Goal: Task Accomplishment & Management: Use online tool/utility

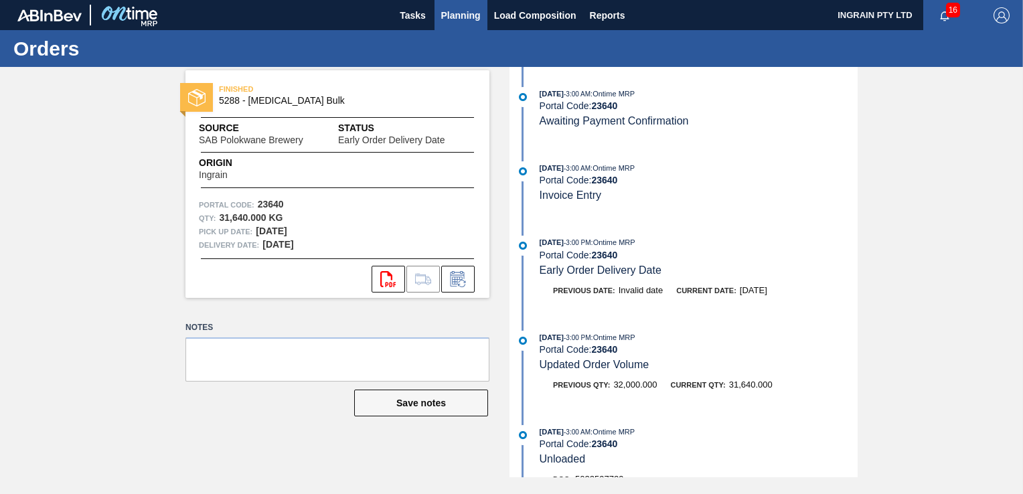
click at [453, 8] on span "Planning" at bounding box center [461, 15] width 40 height 16
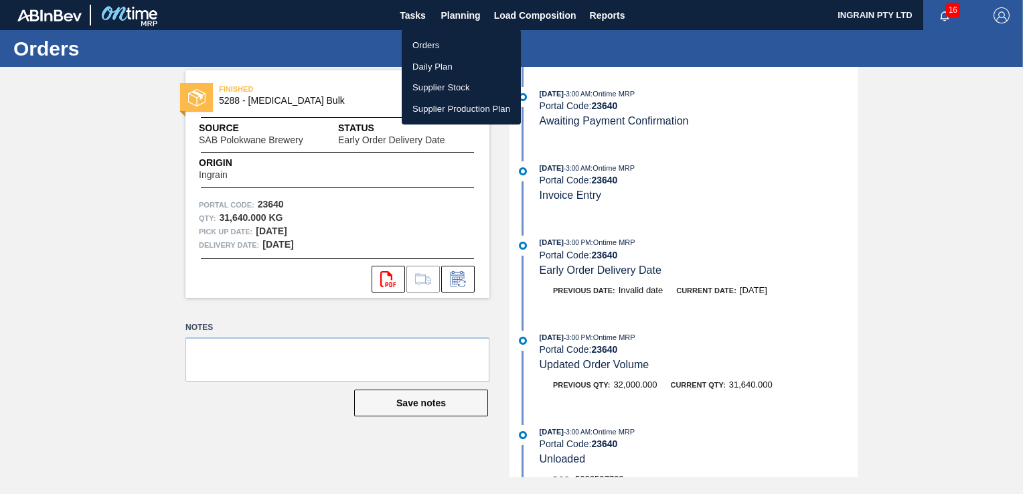
click at [438, 43] on li "Orders" at bounding box center [461, 45] width 119 height 21
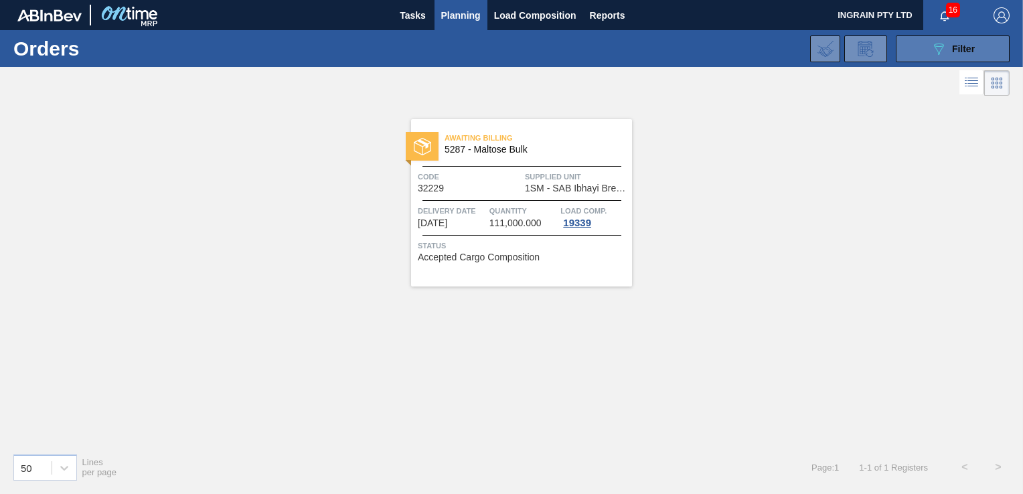
click at [959, 56] on div "089F7B8B-B2A5-4AFE-B5C0-19BA573D28AC Filter" at bounding box center [953, 49] width 44 height 16
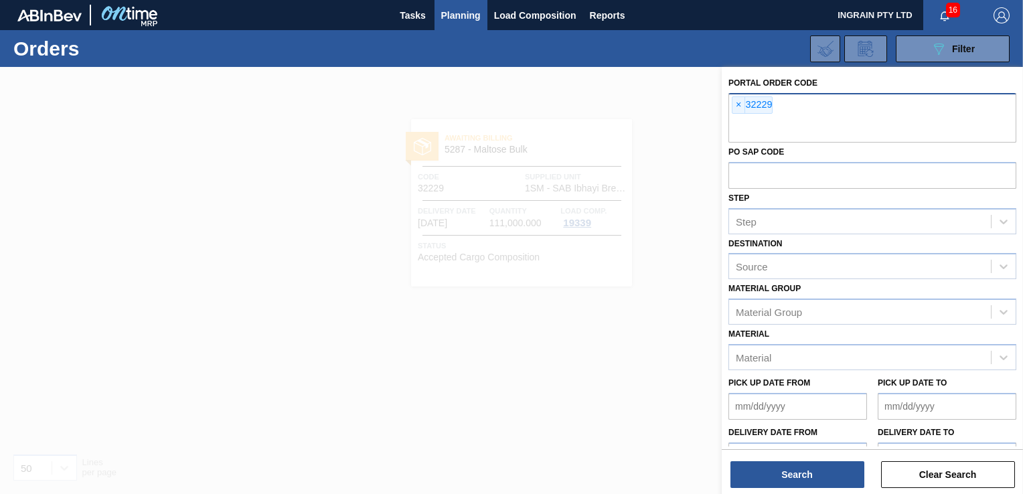
click at [739, 102] on span "×" at bounding box center [739, 105] width 13 height 16
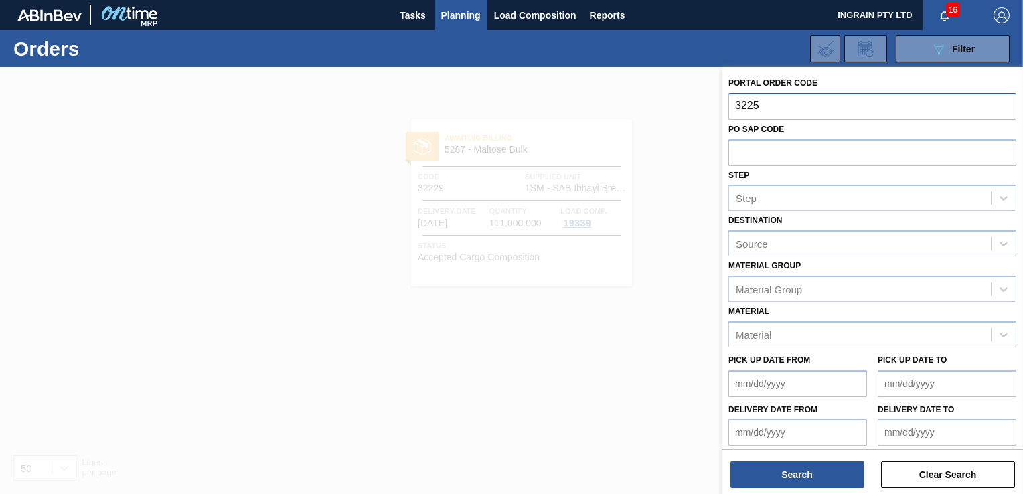
type input "32255"
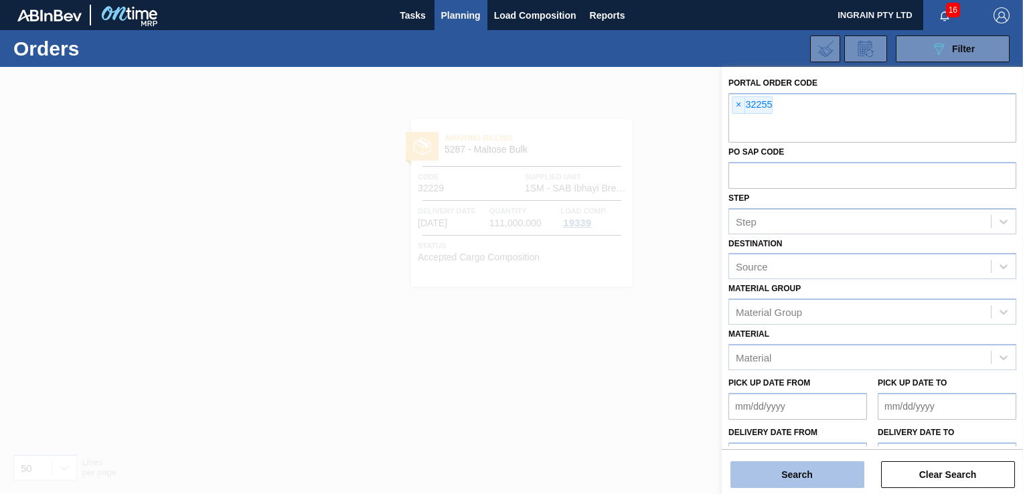
click at [792, 468] on button "Search" at bounding box center [798, 474] width 134 height 27
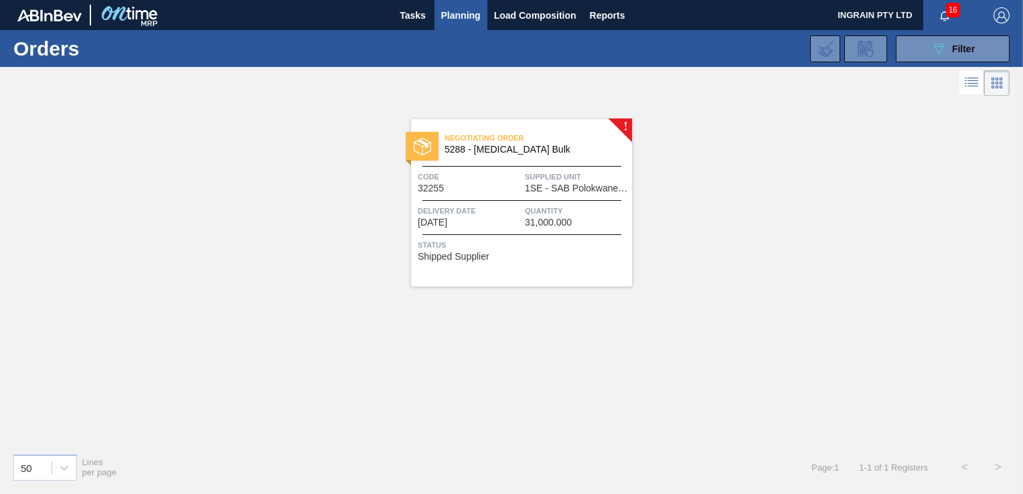
click at [543, 169] on div "Negotiating Order 5288 - [MEDICAL_DATA] Bulk Code 32255 Supplied Unit 1SE - SAB…" at bounding box center [521, 202] width 221 height 167
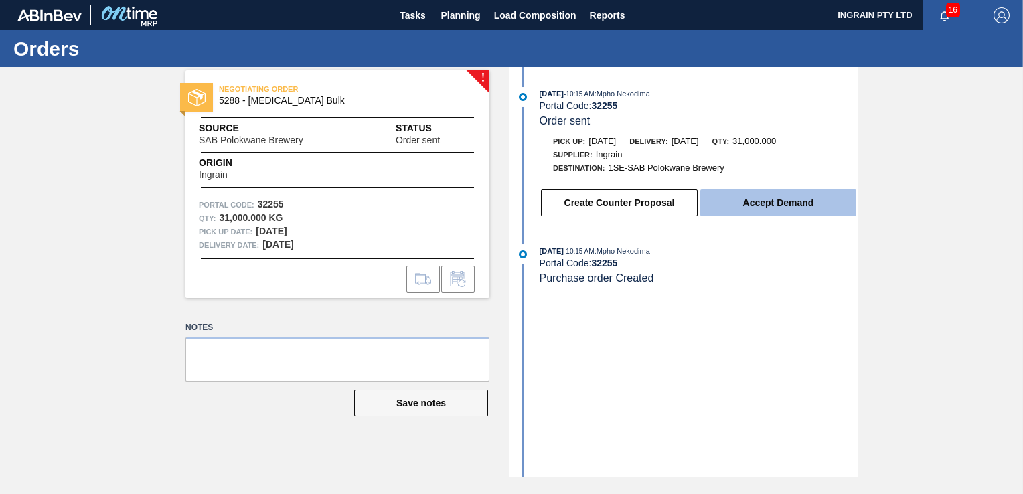
click at [756, 198] on button "Accept Demand" at bounding box center [779, 203] width 156 height 27
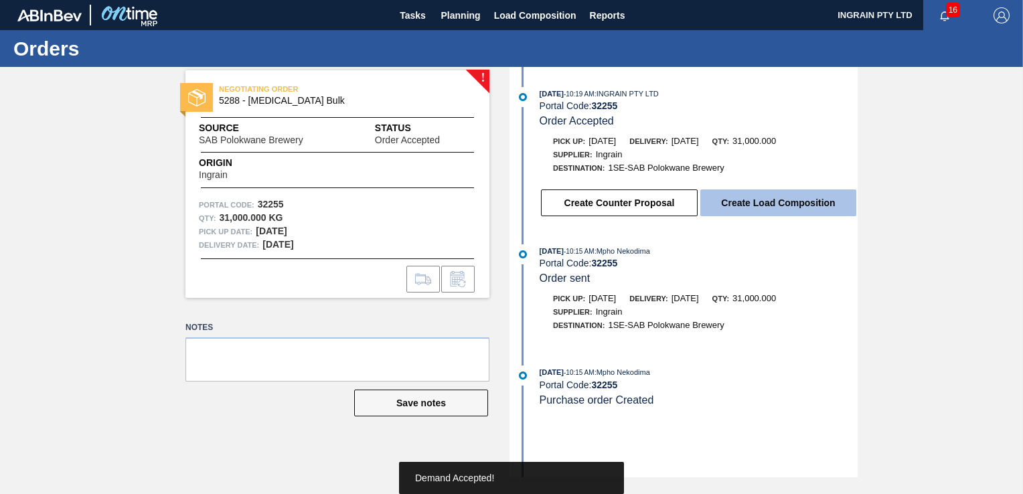
click at [784, 205] on button "Create Load Composition" at bounding box center [779, 203] width 156 height 27
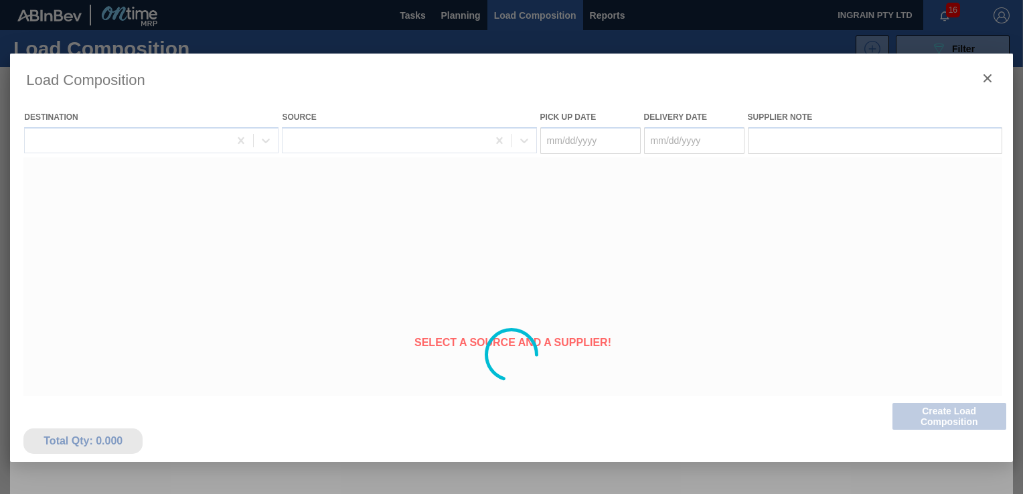
type Date "[DATE]"
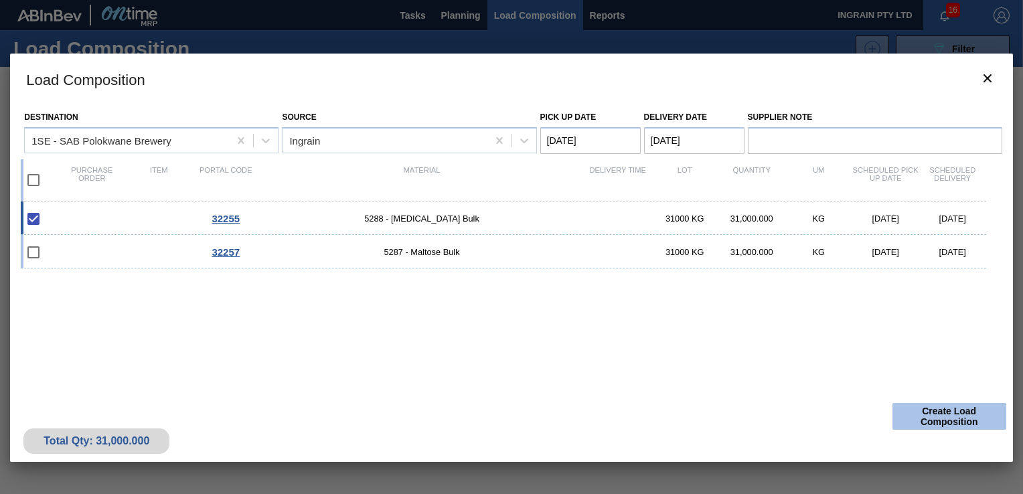
click at [944, 423] on button "Create Load Composition" at bounding box center [950, 416] width 114 height 27
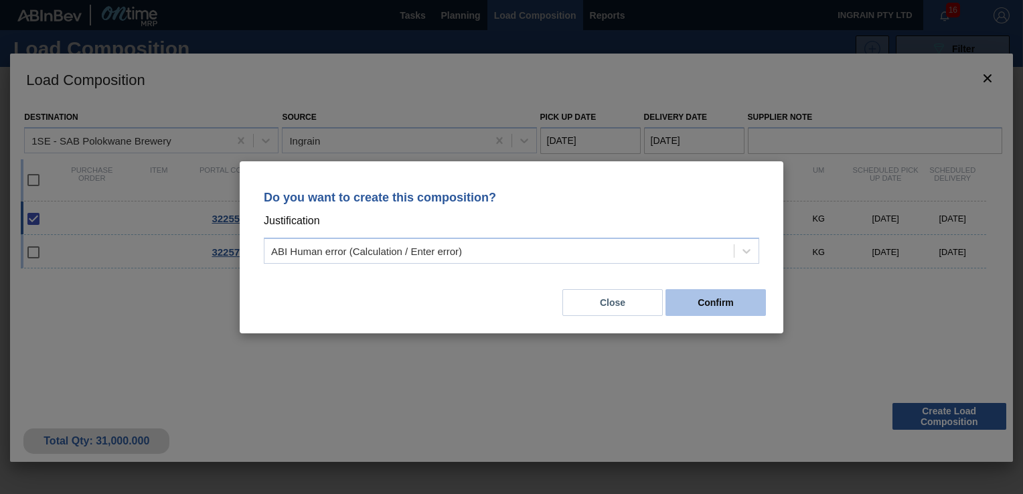
click at [738, 299] on button "Confirm" at bounding box center [716, 302] width 100 height 27
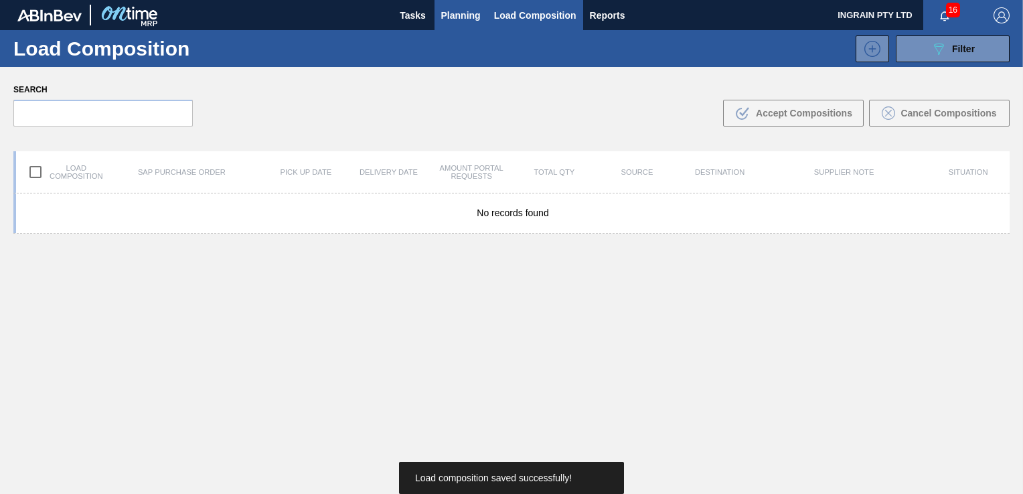
click at [441, 15] on span "Planning" at bounding box center [461, 15] width 40 height 16
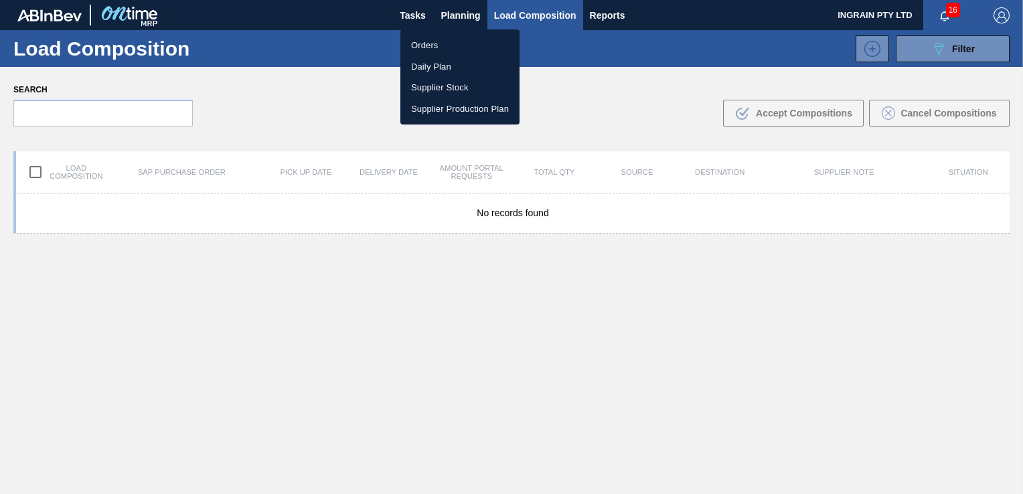
click at [429, 44] on li "Orders" at bounding box center [460, 45] width 119 height 21
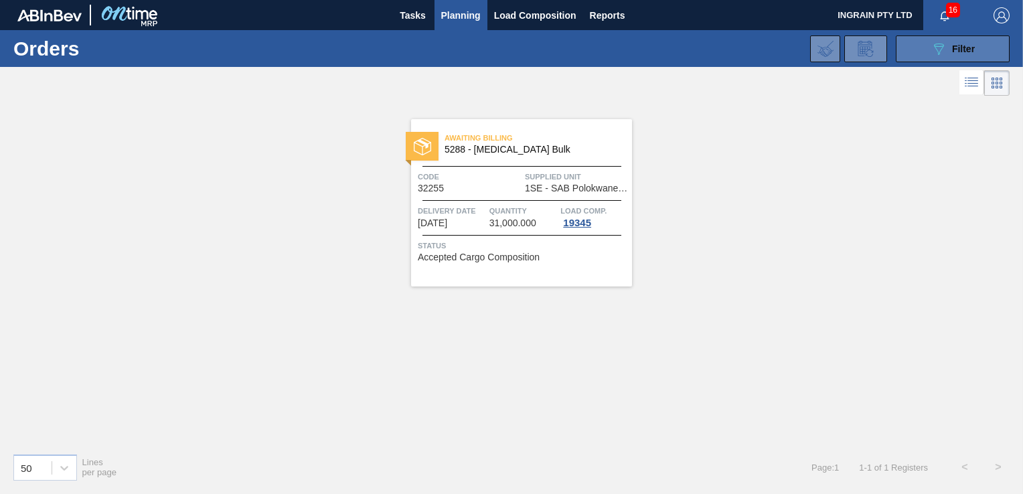
click at [953, 47] on span "Filter" at bounding box center [963, 49] width 23 height 11
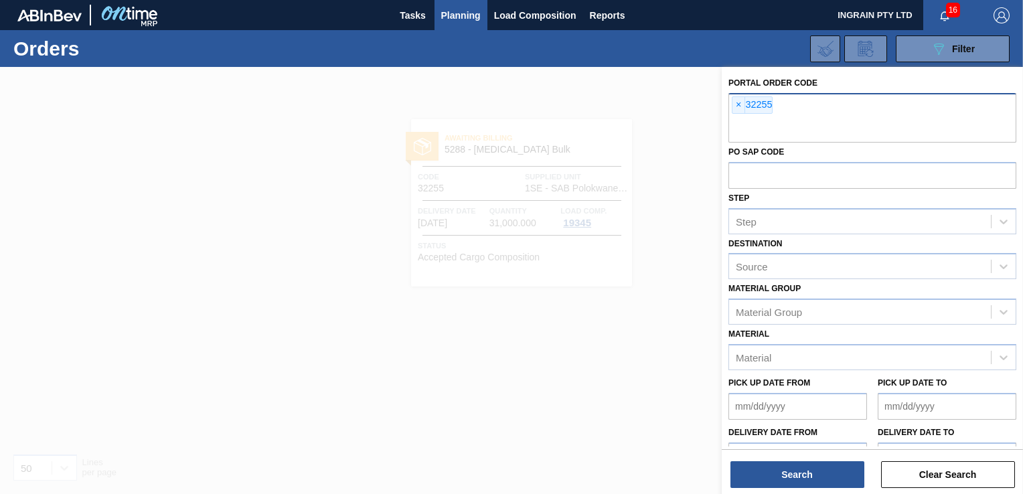
click at [734, 106] on span "×" at bounding box center [739, 105] width 13 height 16
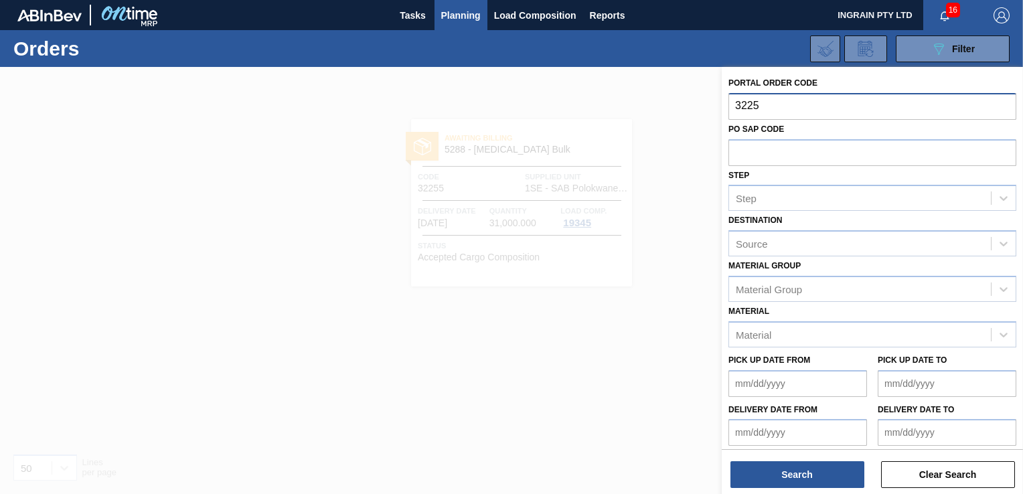
type input "32257"
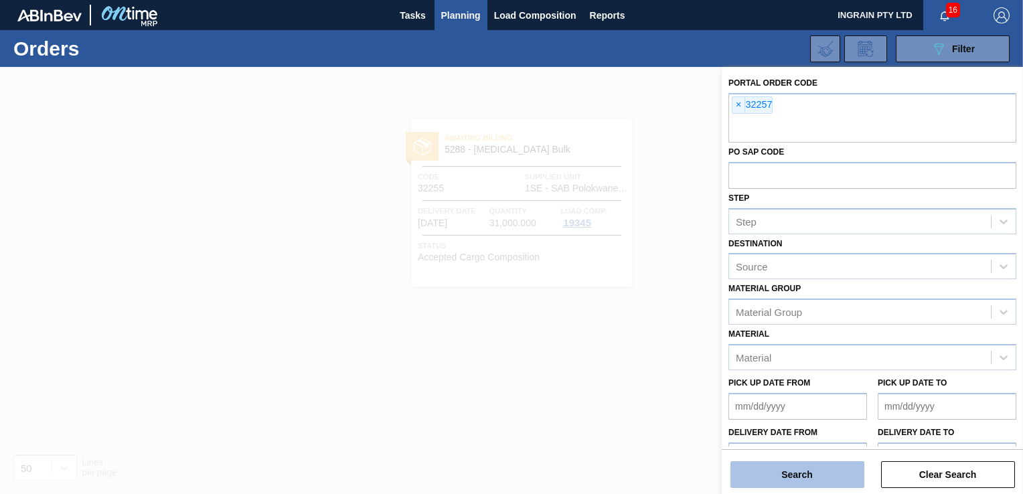
click at [767, 467] on button "Search" at bounding box center [798, 474] width 134 height 27
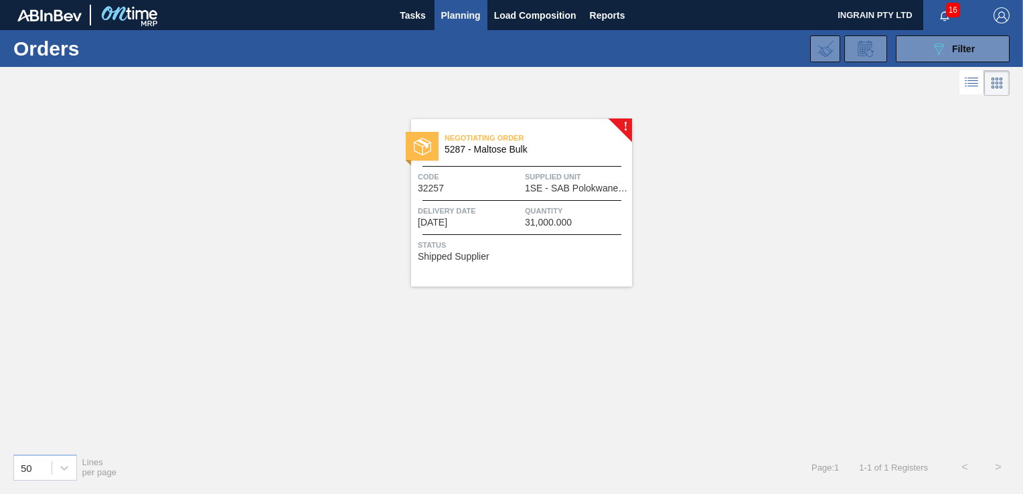
click at [555, 173] on span "Supplied Unit" at bounding box center [577, 176] width 104 height 13
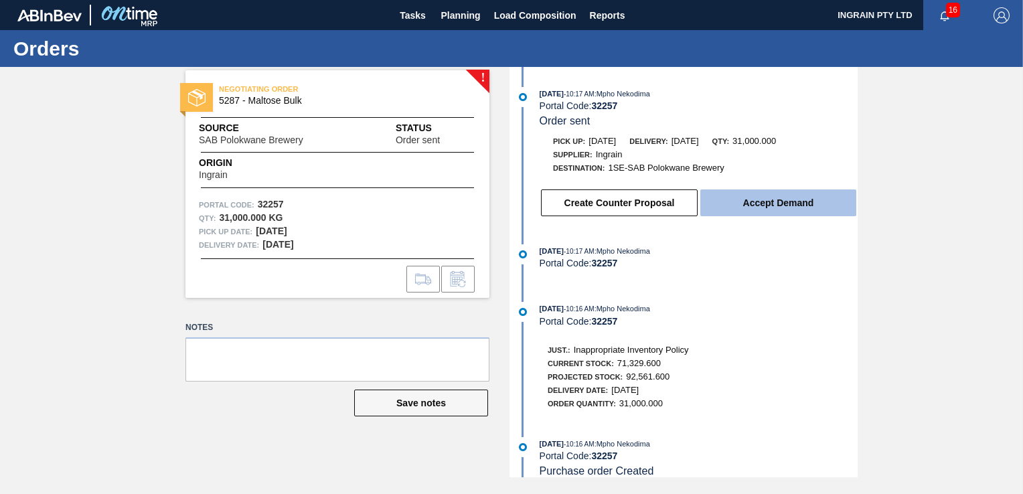
click at [782, 208] on button "Accept Demand" at bounding box center [779, 203] width 156 height 27
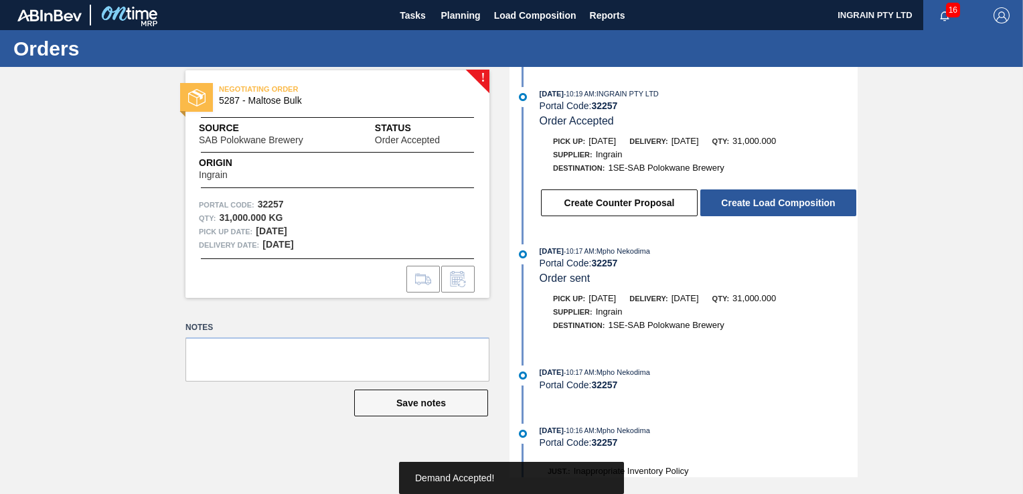
click at [782, 208] on button "Create Load Composition" at bounding box center [779, 203] width 156 height 27
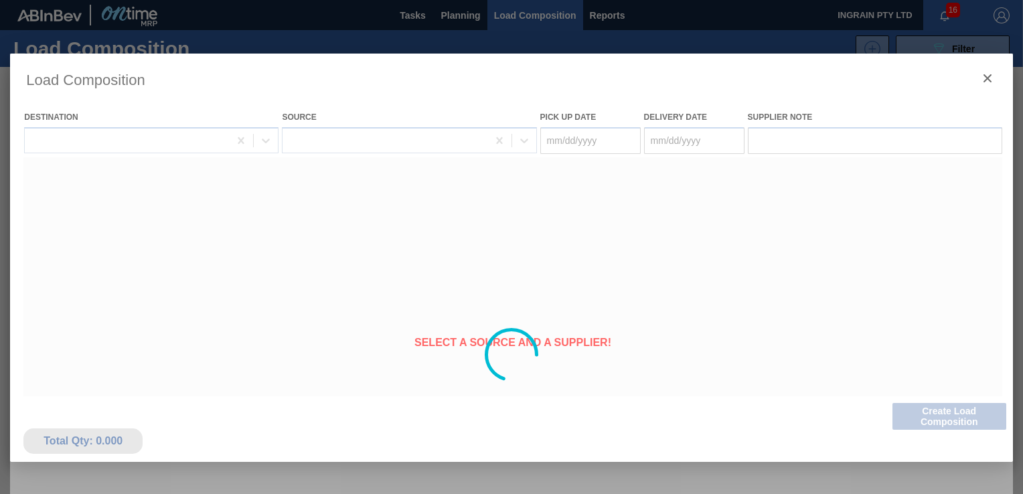
type Date "[DATE]"
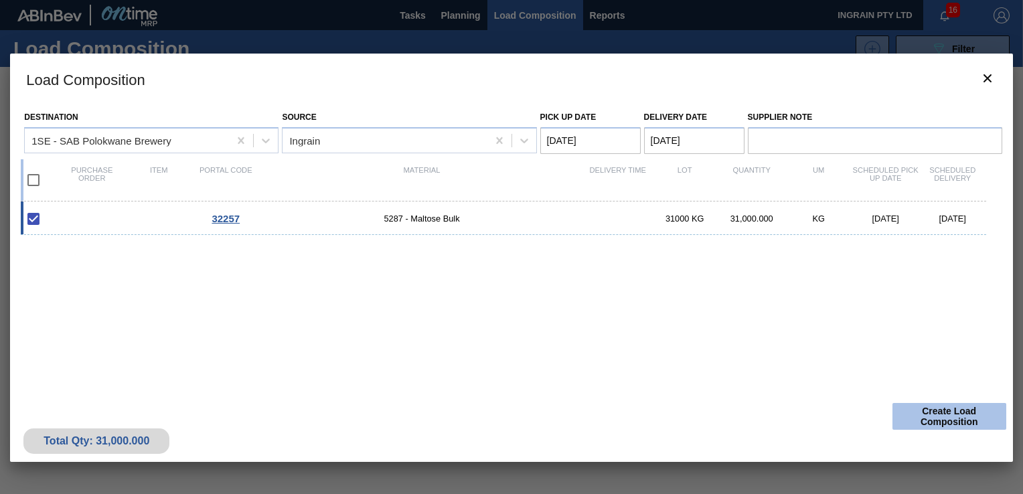
click at [937, 411] on button "Create Load Composition" at bounding box center [950, 416] width 114 height 27
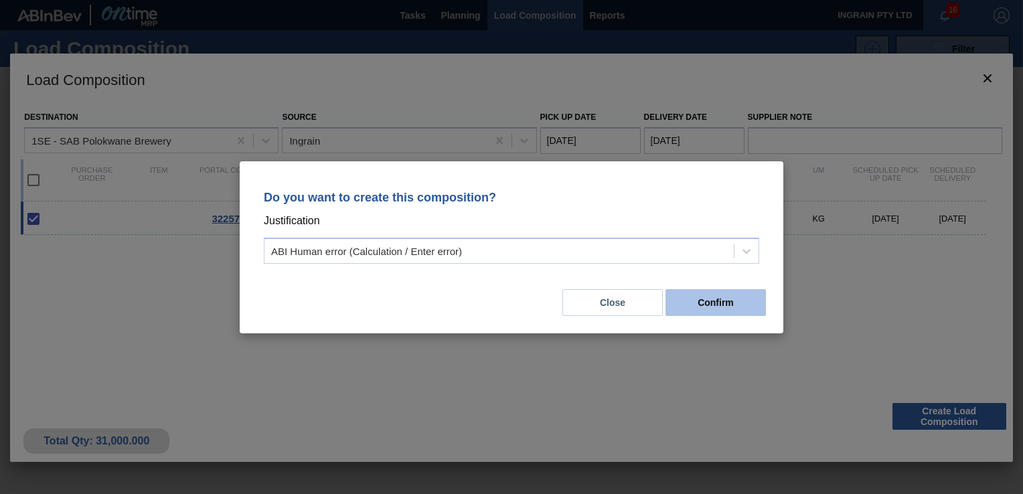
click at [737, 307] on button "Confirm" at bounding box center [716, 302] width 100 height 27
